Goal: Check status: Check status

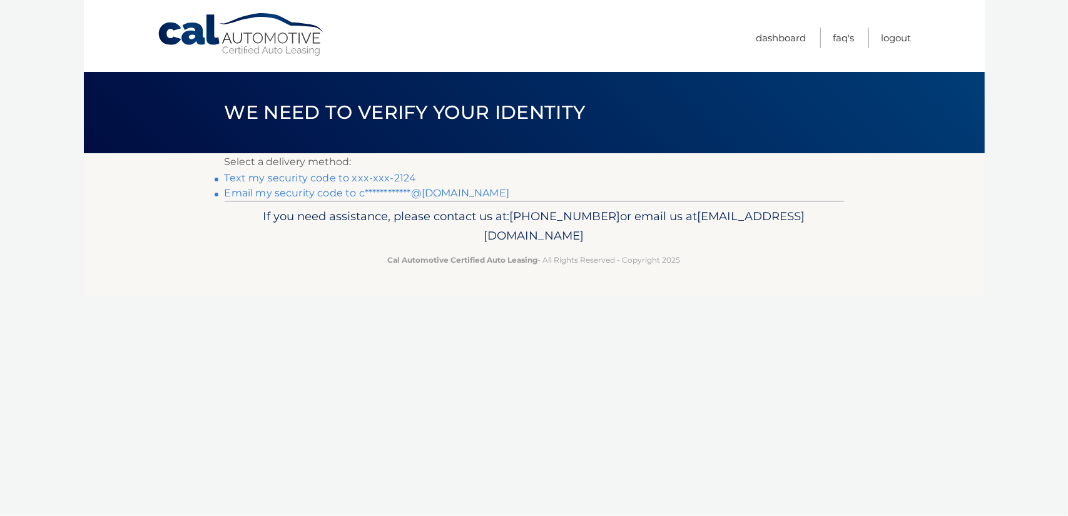
click at [371, 180] on link "Text my security code to xxx-xxx-2124" at bounding box center [321, 178] width 192 height 12
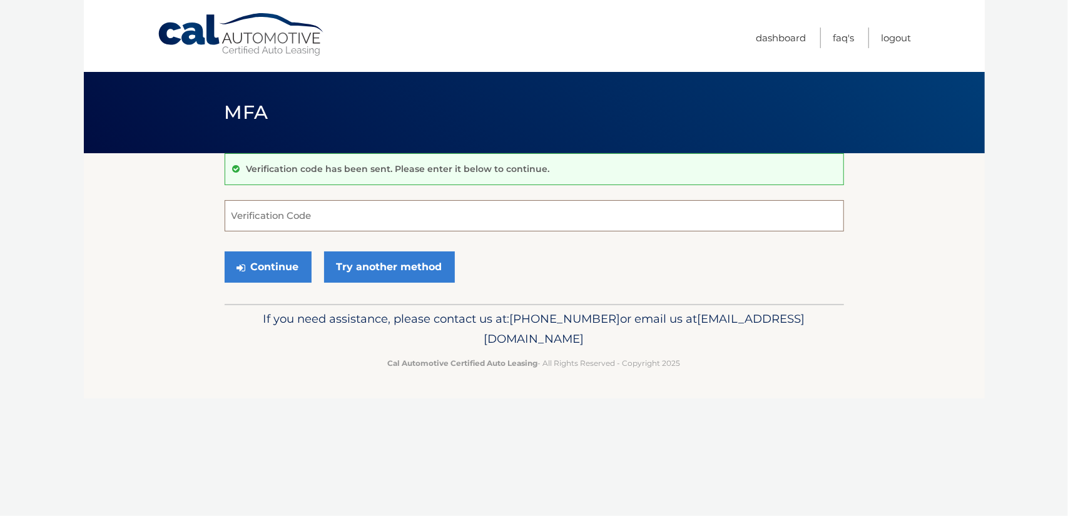
click at [340, 213] on input "Verification Code" at bounding box center [534, 215] width 619 height 31
click at [377, 273] on link "Try another method" at bounding box center [389, 266] width 131 height 31
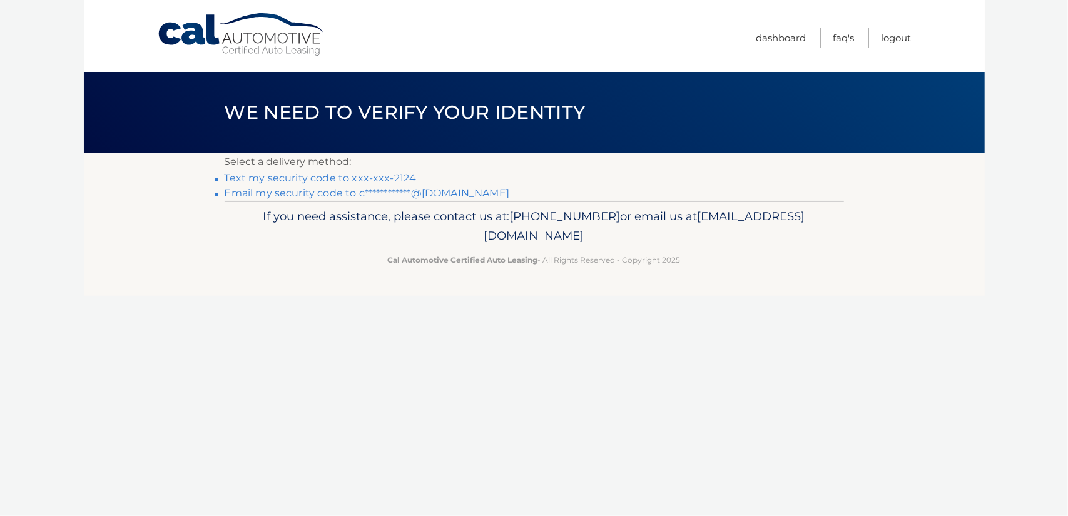
click at [348, 190] on link "**********" at bounding box center [367, 193] width 285 height 12
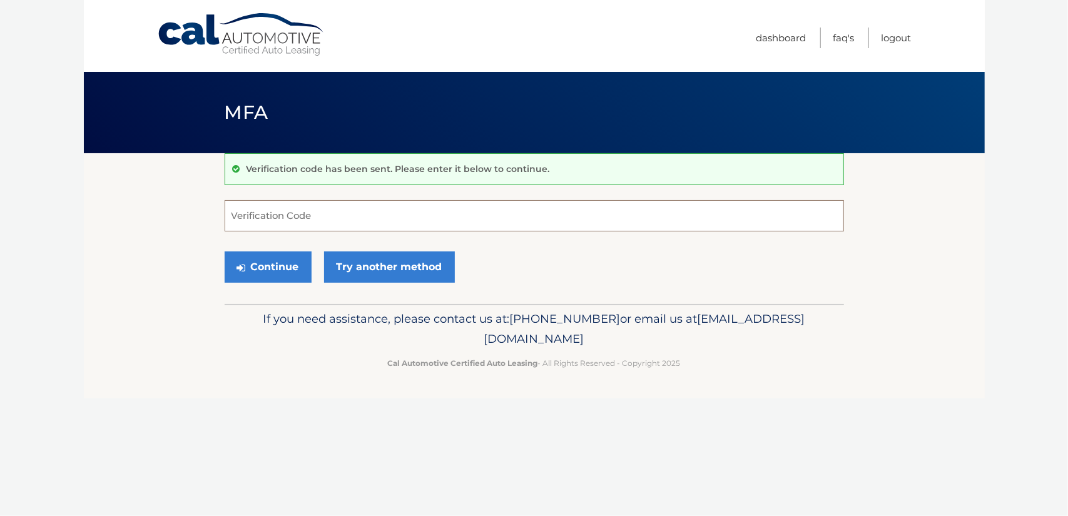
click at [407, 211] on input "Verification Code" at bounding box center [534, 215] width 619 height 31
paste input "717038"
type input "717038"
click at [258, 263] on button "Continue" at bounding box center [268, 266] width 87 height 31
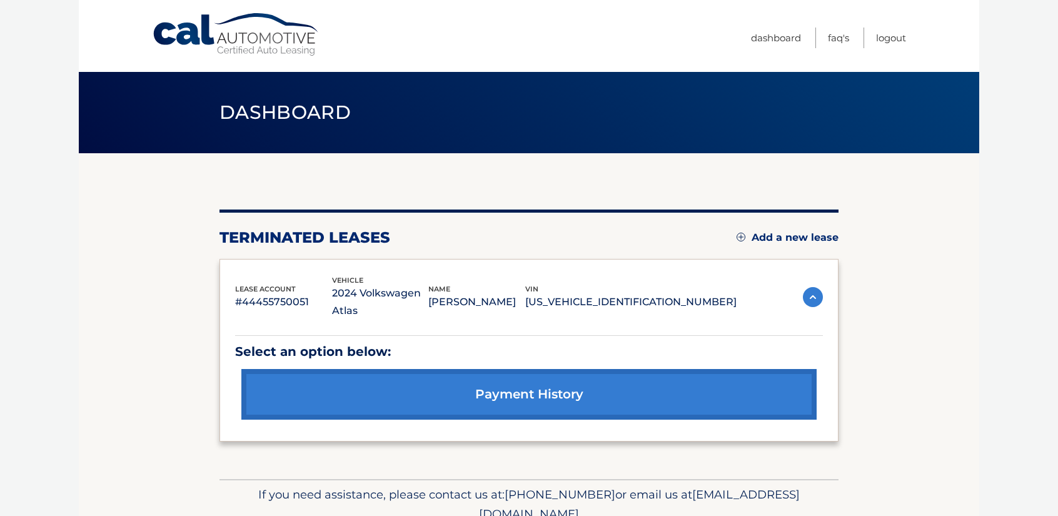
click at [816, 300] on img at bounding box center [813, 297] width 20 height 20
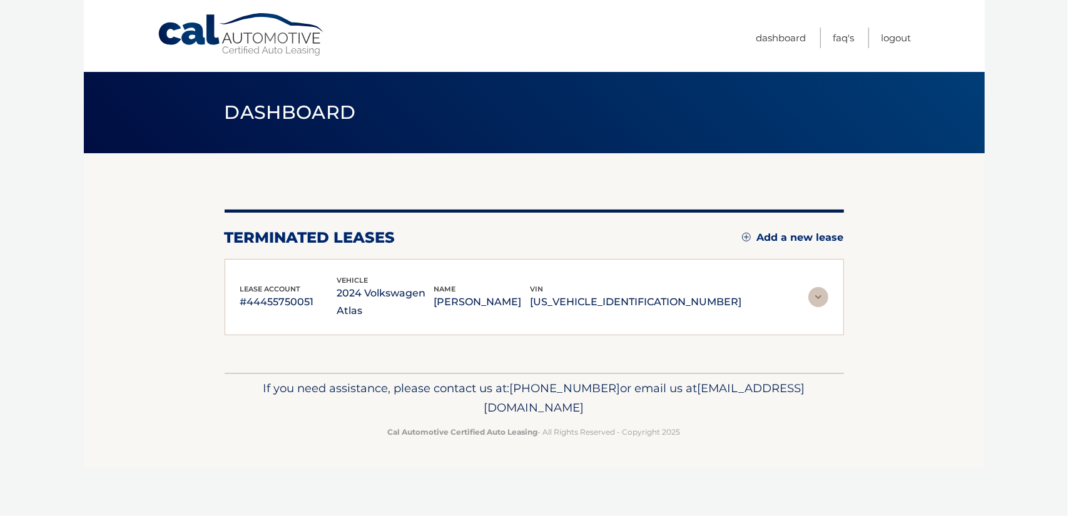
click at [816, 300] on img at bounding box center [818, 297] width 20 height 20
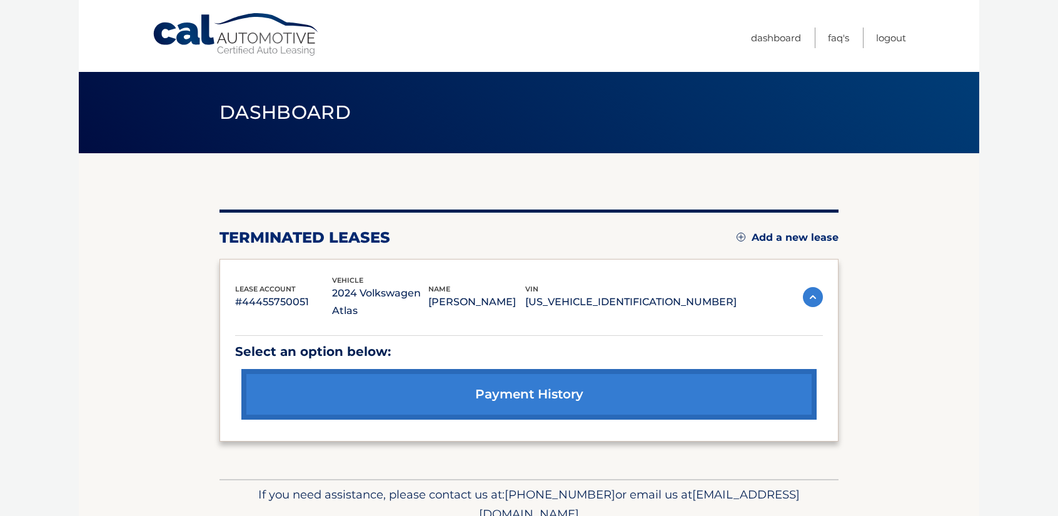
click at [249, 305] on p "#44455750051" at bounding box center [283, 302] width 97 height 18
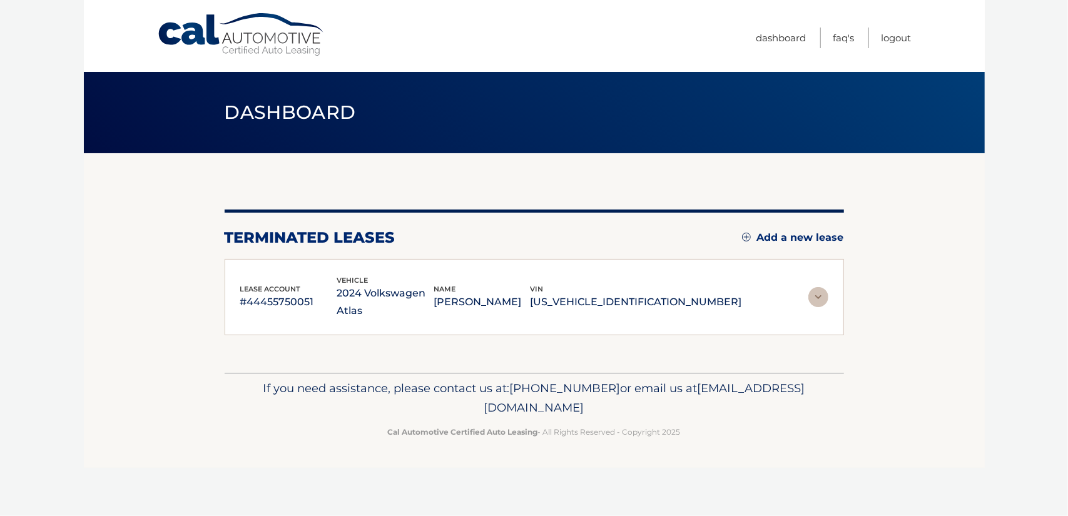
click at [337, 300] on p "#44455750051" at bounding box center [288, 302] width 97 height 18
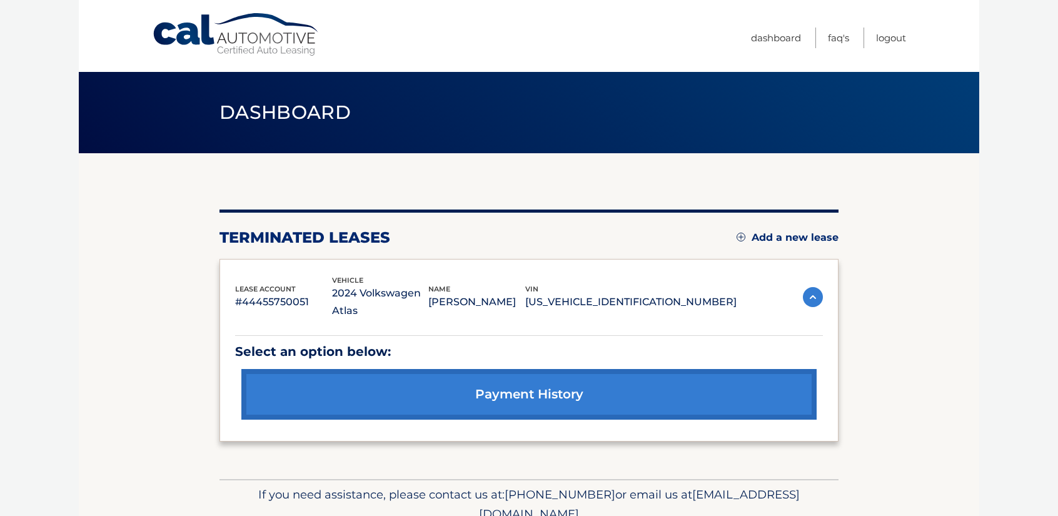
click at [413, 382] on link "payment history" at bounding box center [528, 394] width 575 height 51
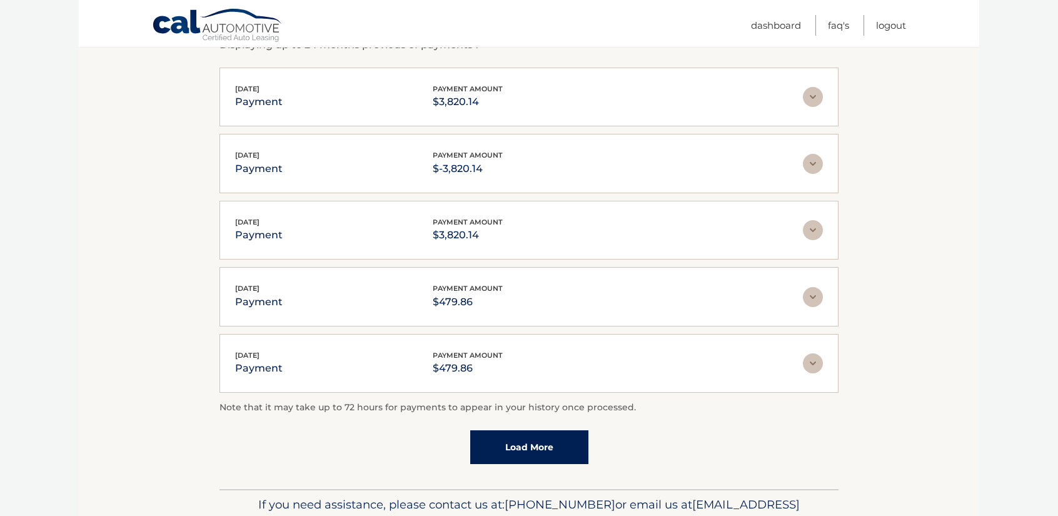
scroll to position [250, 0]
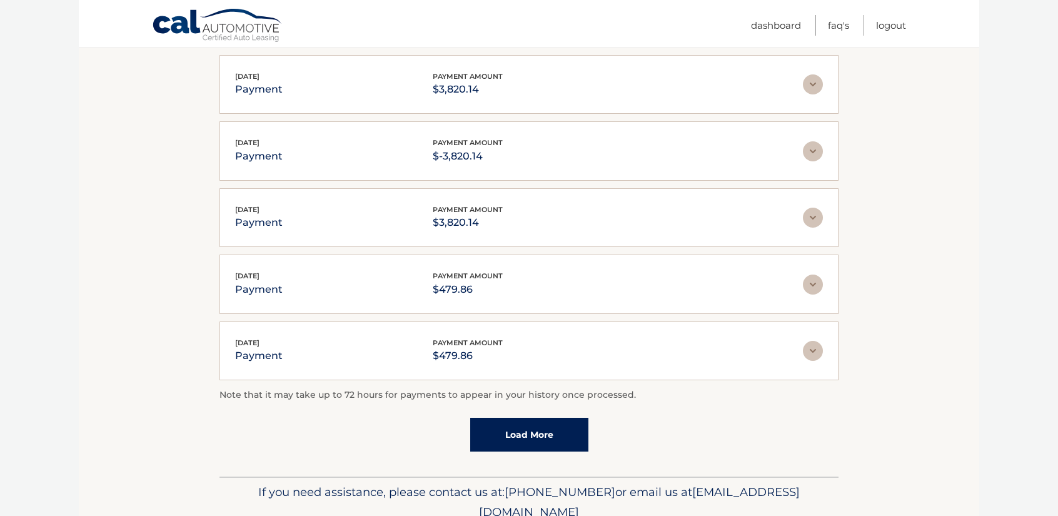
click at [817, 282] on img at bounding box center [813, 285] width 20 height 20
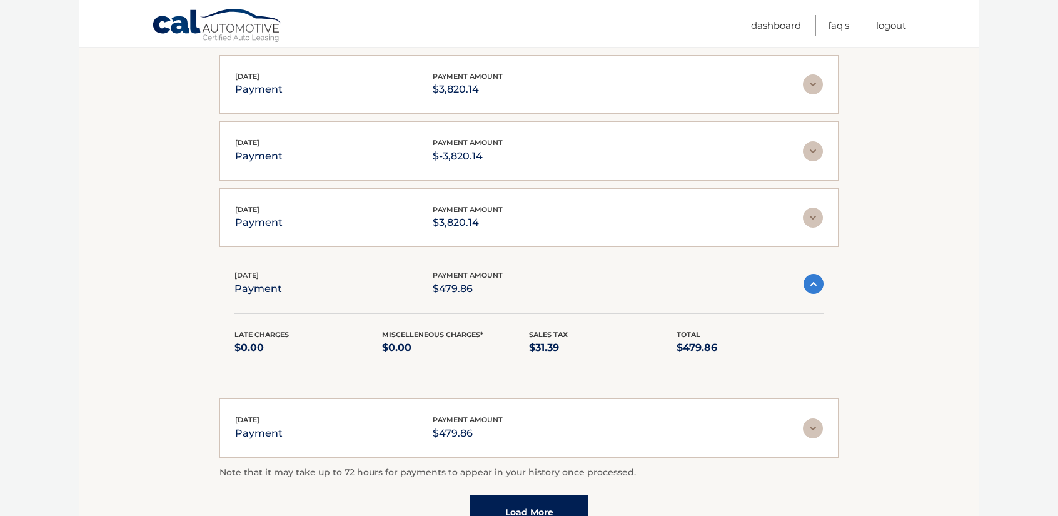
click at [817, 282] on img at bounding box center [814, 284] width 20 height 20
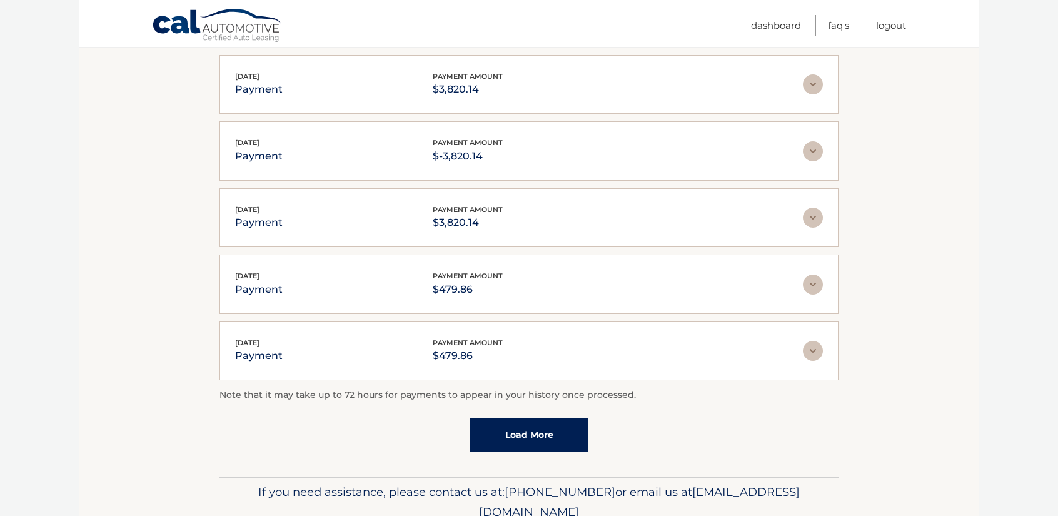
click at [249, 281] on p "payment" at bounding box center [259, 290] width 48 height 18
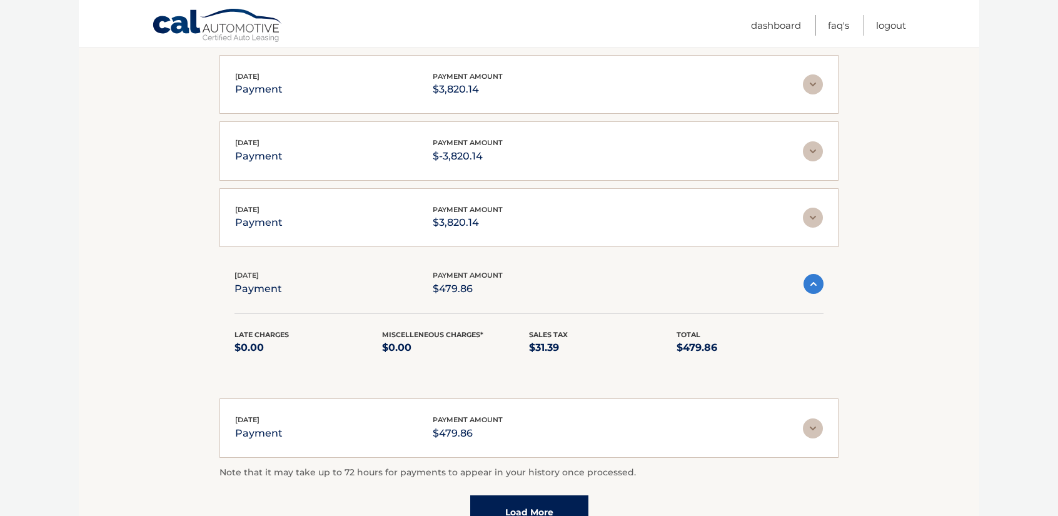
click at [332, 277] on div "[DATE] payment payment amount $479.86" at bounding box center [519, 284] width 569 height 28
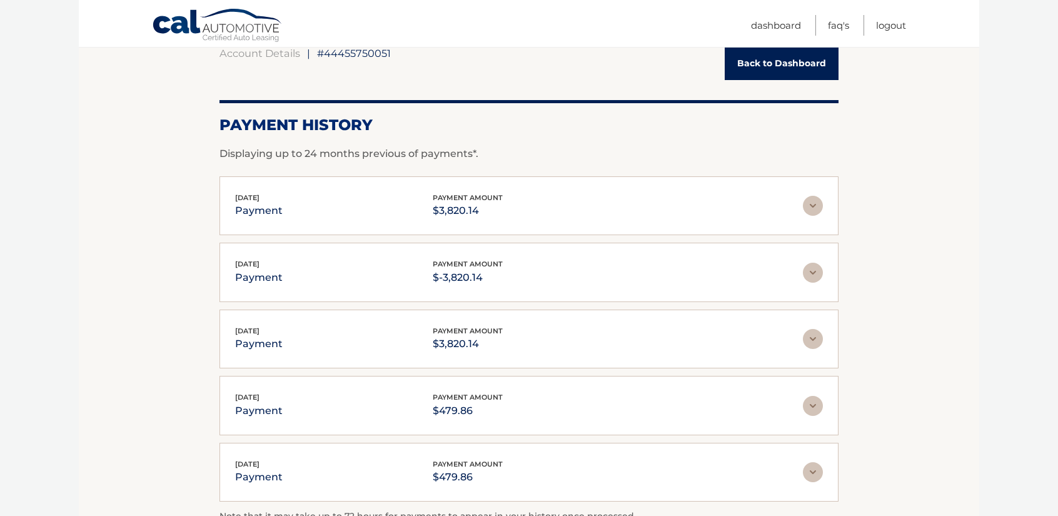
scroll to position [0, 0]
